Goal: Find specific page/section: Find specific page/section

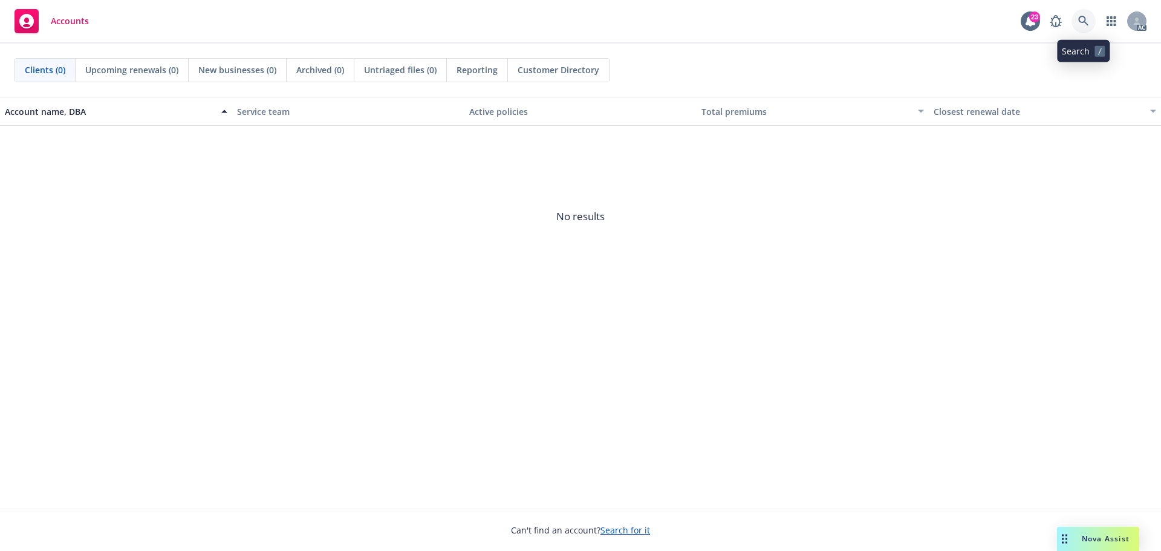
click at [1082, 19] on icon at bounding box center [1083, 21] width 11 height 11
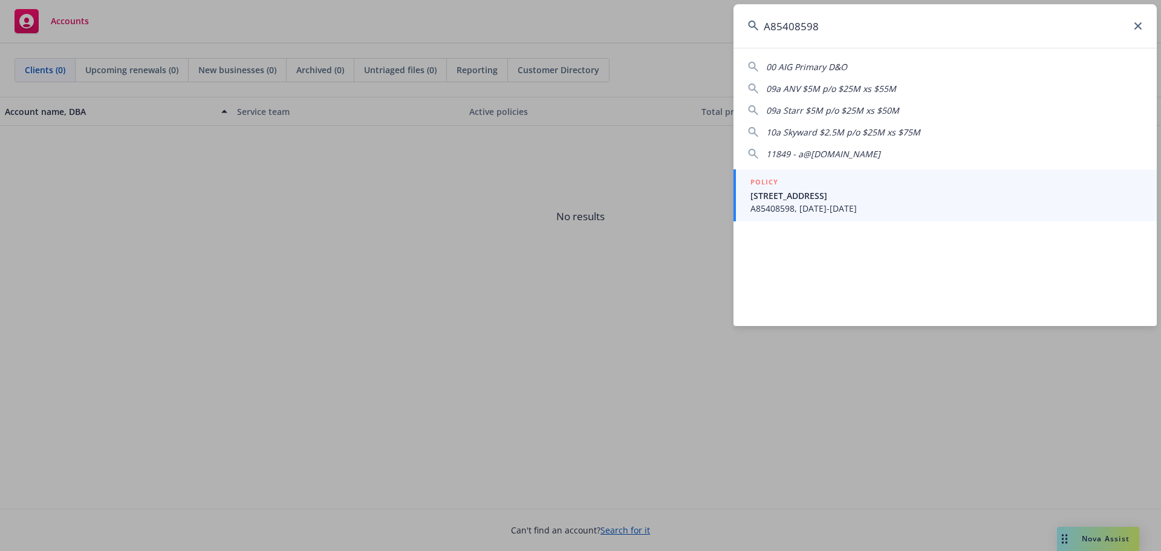
type input "A85408598"
click at [820, 198] on span "[STREET_ADDRESS]" at bounding box center [946, 195] width 392 height 13
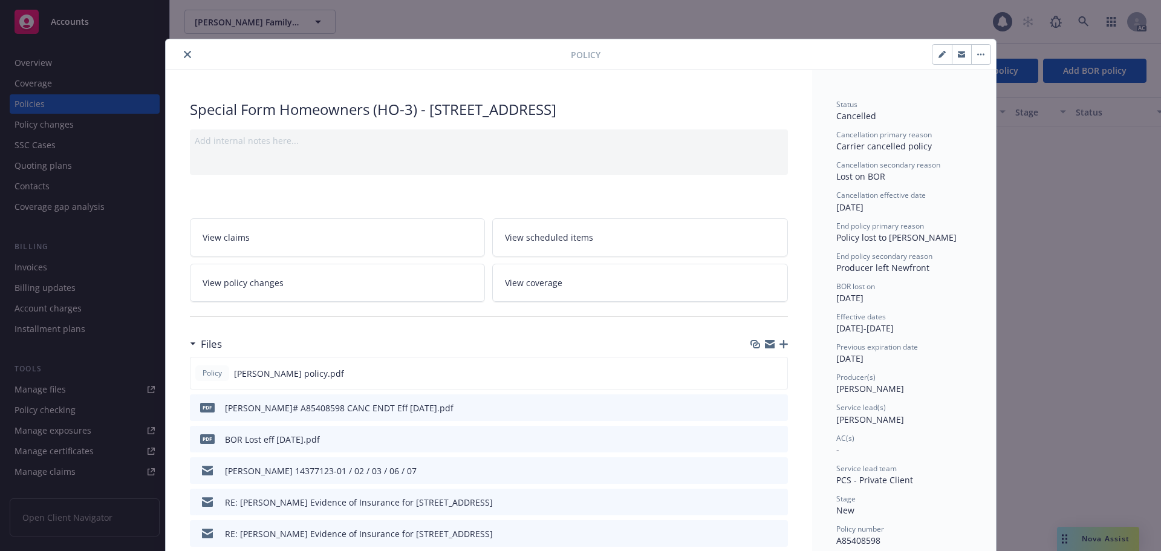
click at [184, 57] on icon "close" at bounding box center [187, 54] width 7 height 7
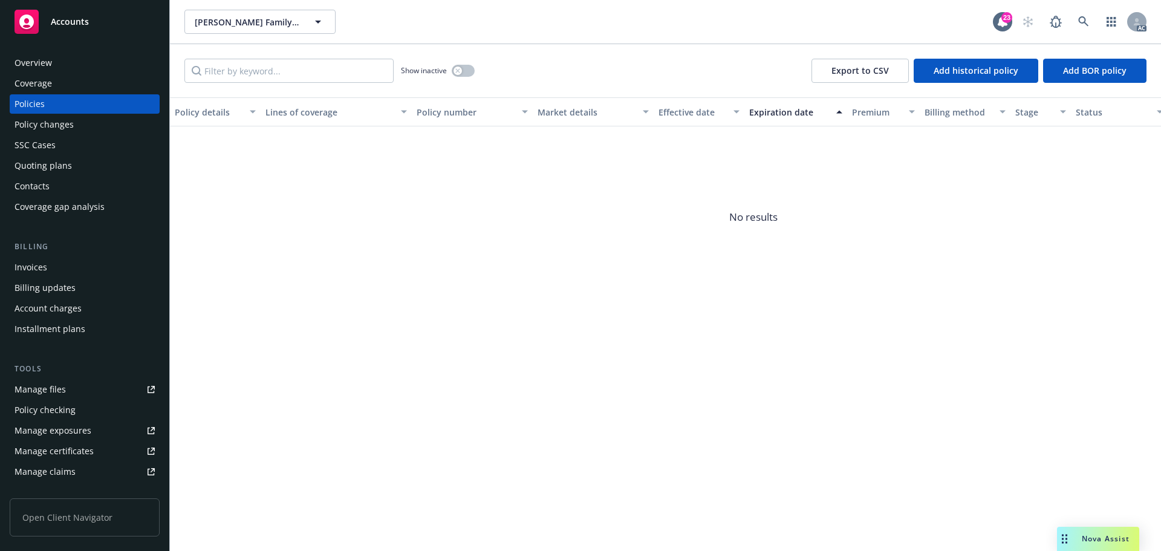
click at [51, 263] on div "Invoices" at bounding box center [85, 266] width 140 height 19
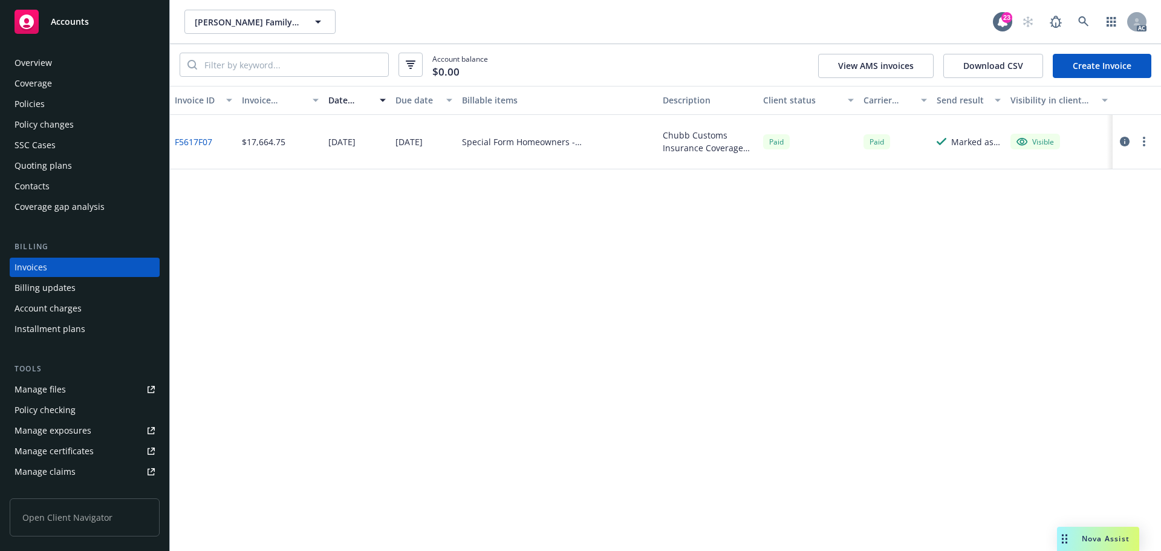
click at [45, 58] on div "Overview" at bounding box center [33, 62] width 37 height 19
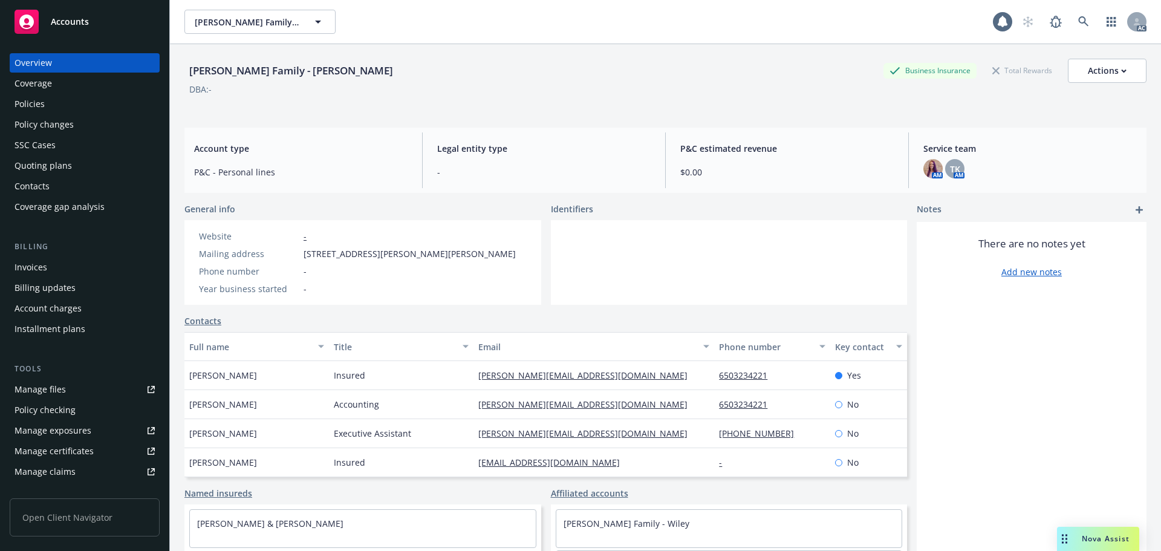
click at [56, 105] on div "Policies" at bounding box center [85, 103] width 140 height 19
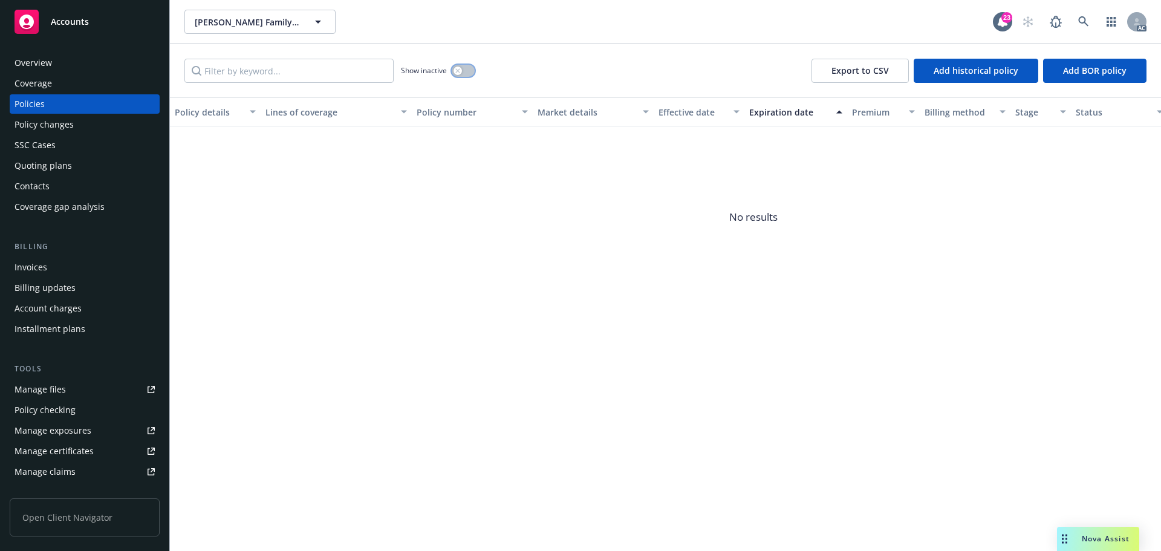
click at [470, 71] on button "button" at bounding box center [463, 71] width 23 height 12
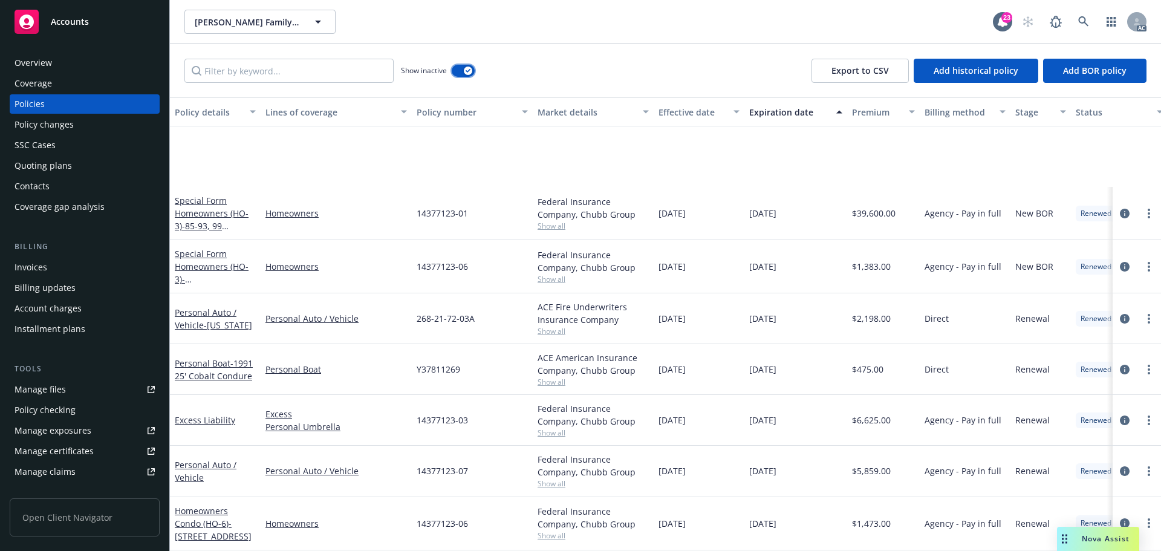
scroll to position [846, 0]
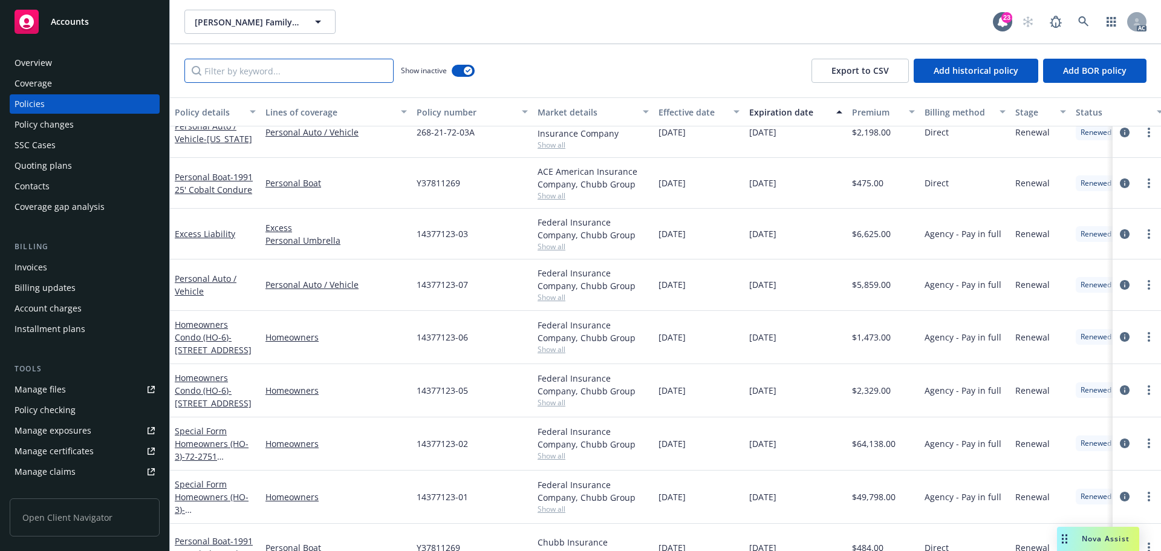
click at [373, 74] on input "Filter by keyword..." at bounding box center [288, 71] width 209 height 24
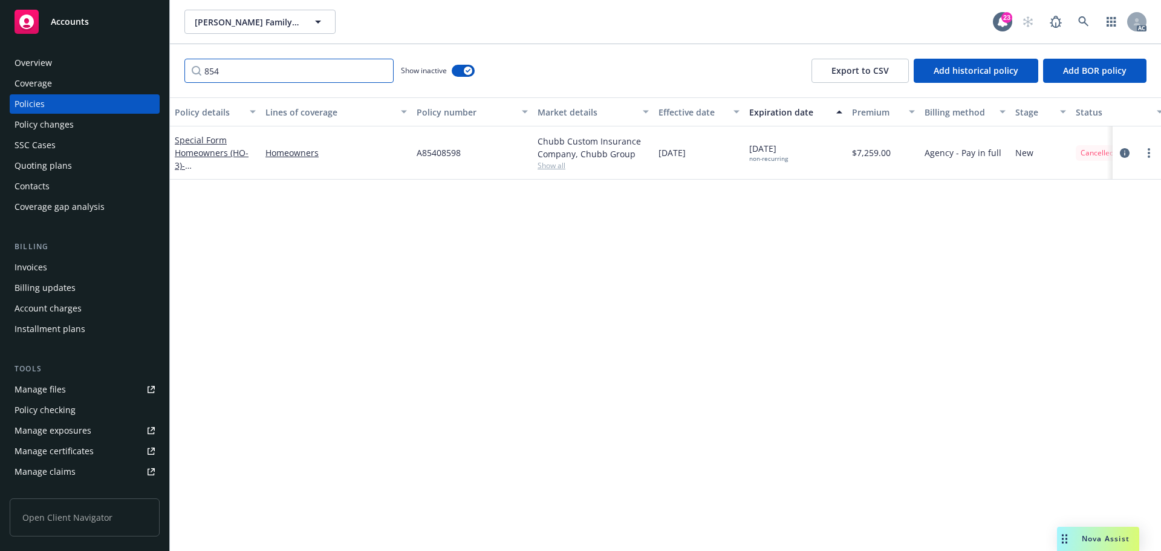
scroll to position [0, 0]
type input "854"
click at [35, 60] on div "Overview" at bounding box center [33, 62] width 37 height 19
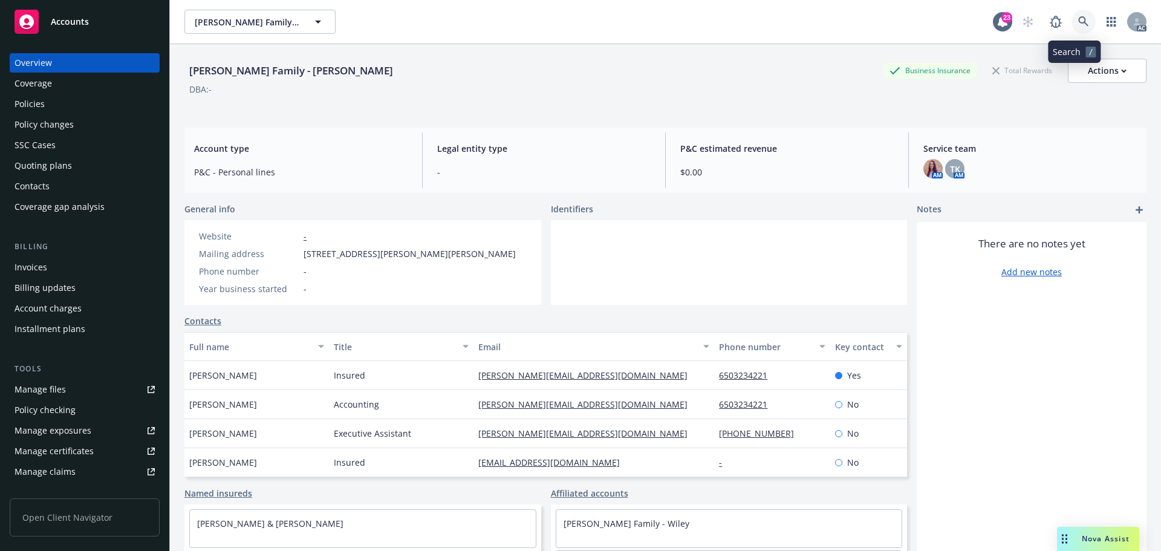
click at [1078, 22] on icon at bounding box center [1083, 21] width 10 height 10
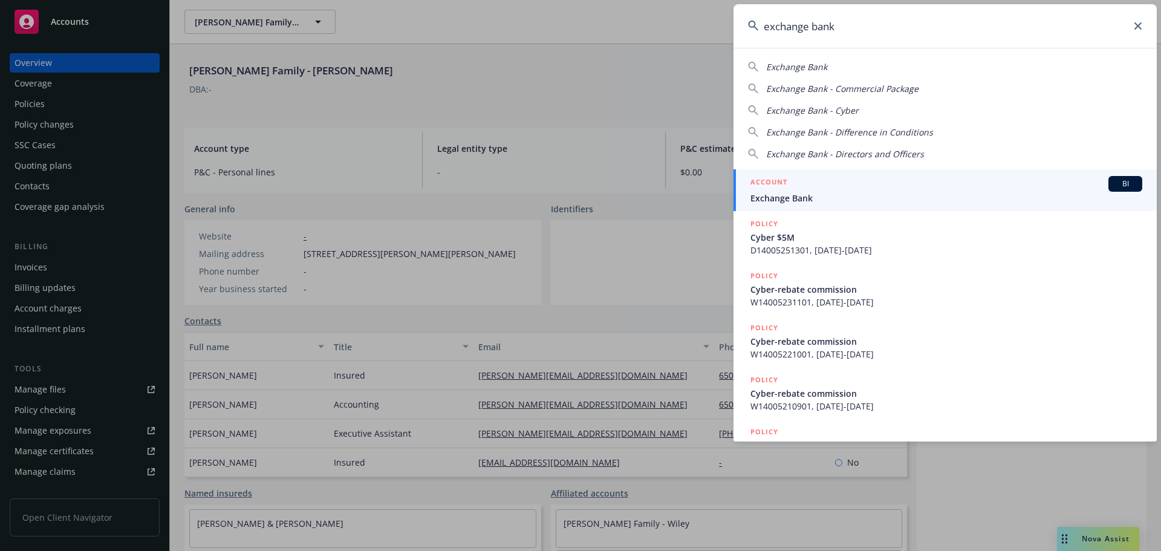
type input "exchange bank"
click at [917, 188] on div "ACCOUNT BI" at bounding box center [946, 184] width 392 height 16
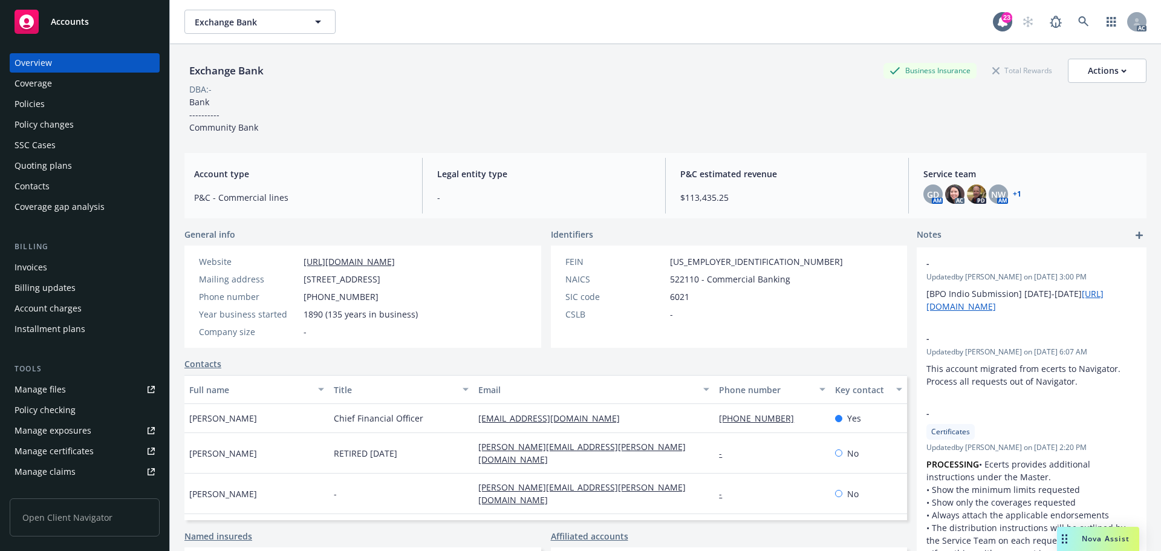
click at [76, 94] on div "Policies" at bounding box center [85, 103] width 140 height 19
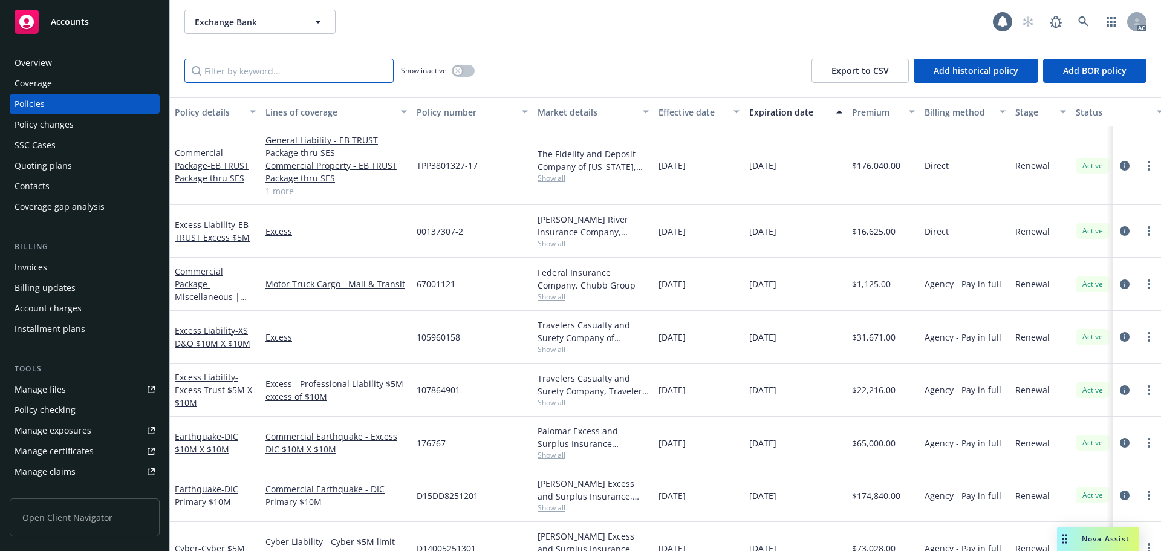
click at [289, 73] on input "Filter by keyword..." at bounding box center [288, 71] width 209 height 24
paste input "TPP 3801327"
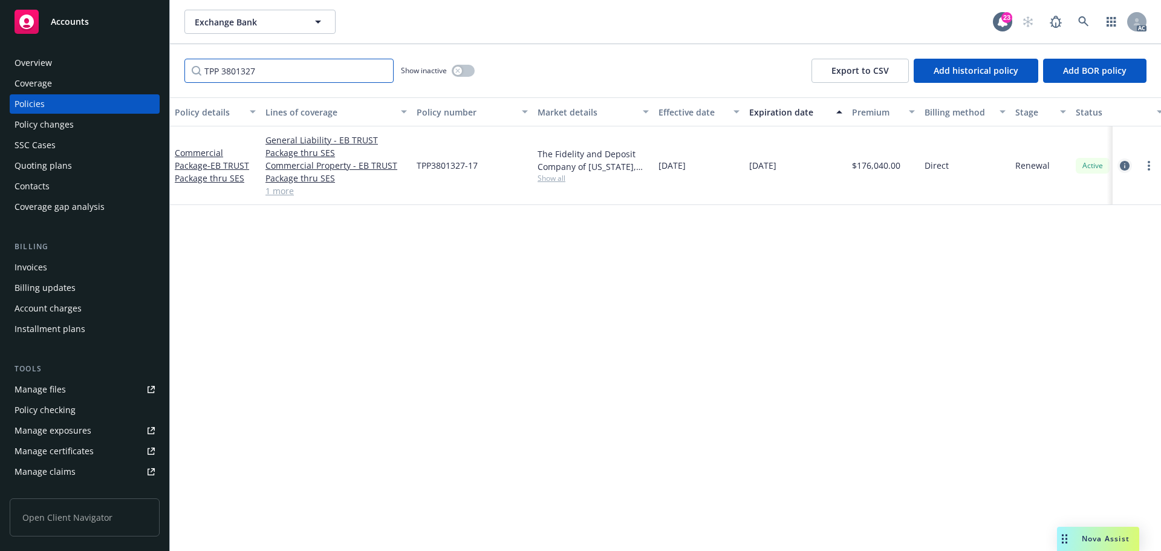
type input "TPP 3801327"
click at [1121, 163] on icon "circleInformation" at bounding box center [1124, 166] width 10 height 10
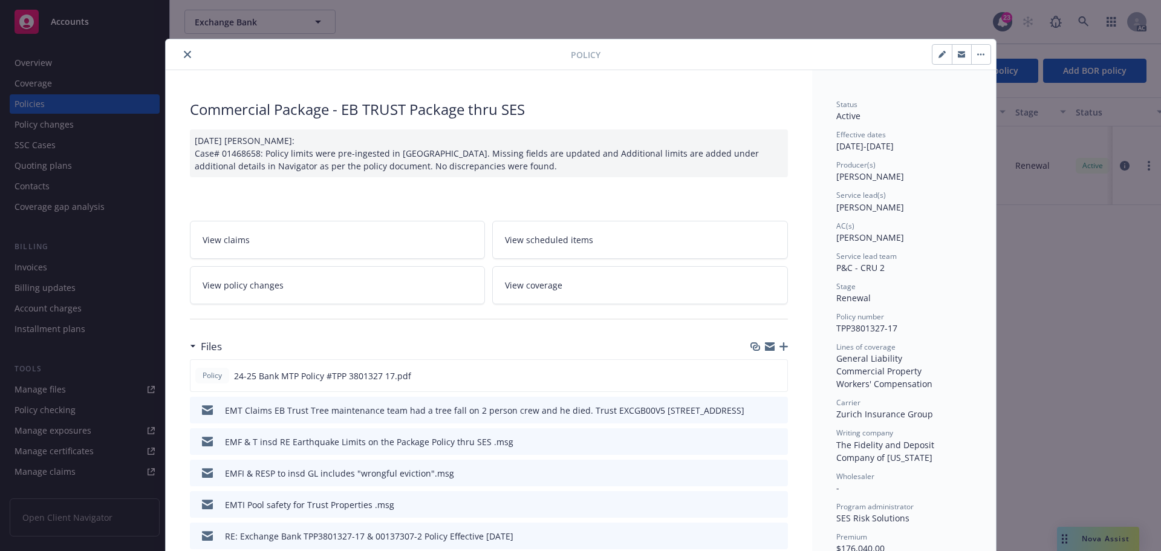
drag, startPoint x: 183, startPoint y: 54, endPoint x: 612, endPoint y: 57, distance: 428.6
click at [184, 54] on icon "close" at bounding box center [187, 54] width 7 height 7
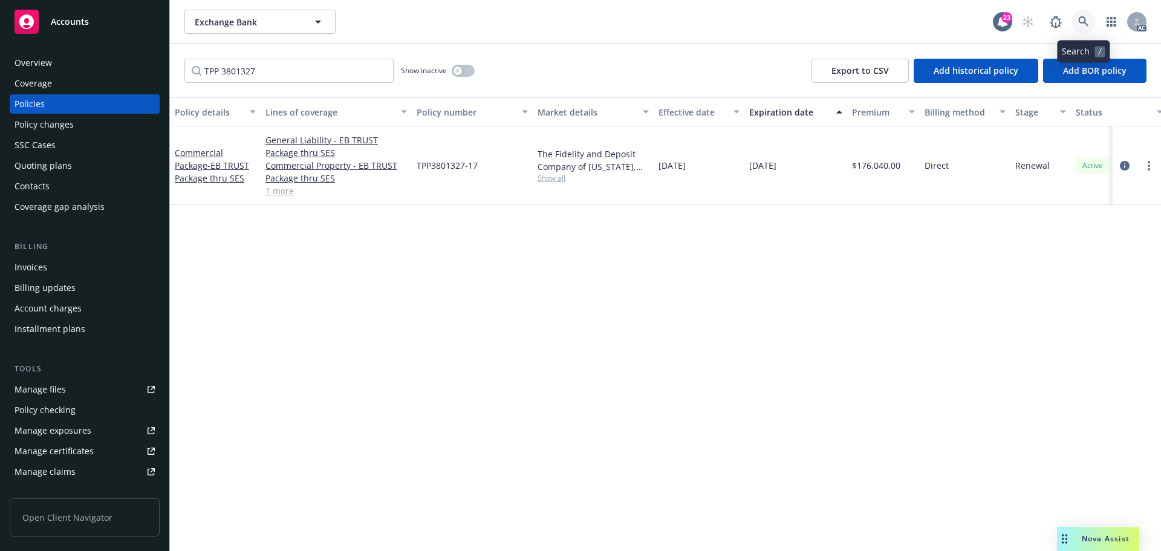
click at [1087, 18] on icon at bounding box center [1083, 21] width 11 height 11
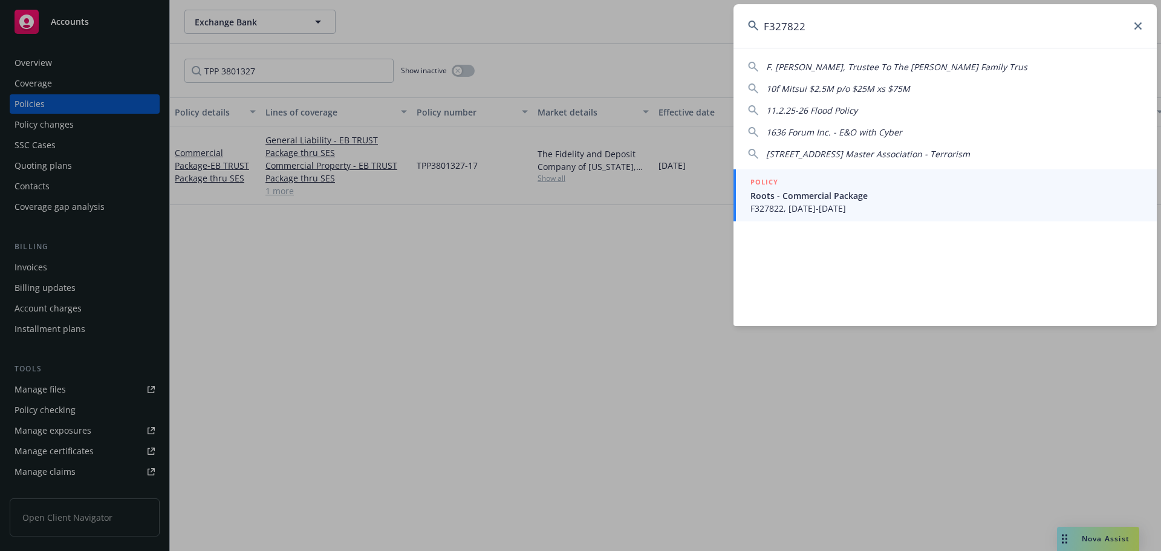
type input "F327822"
click at [846, 193] on span "Roots - Commercial Package" at bounding box center [946, 195] width 392 height 13
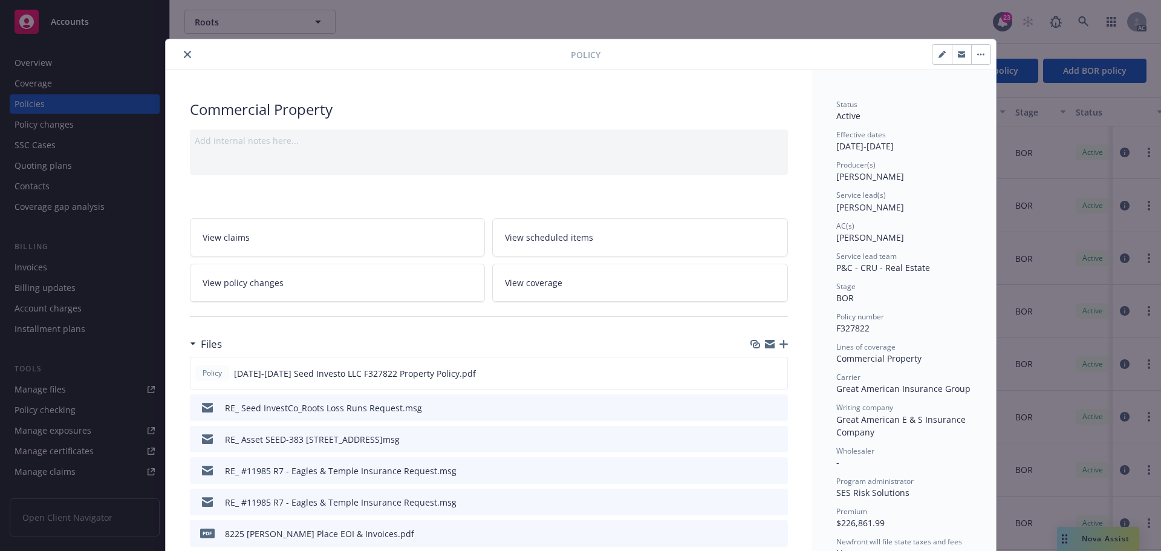
click at [184, 51] on icon "close" at bounding box center [187, 54] width 7 height 7
